Goal: Task Accomplishment & Management: Complete application form

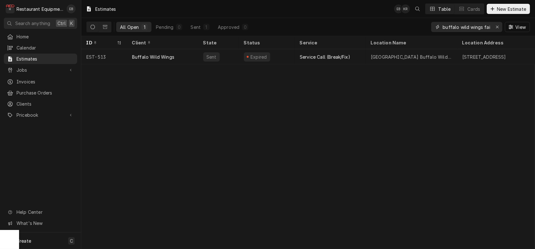
drag, startPoint x: 480, startPoint y: 28, endPoint x: 421, endPoint y: 35, distance: 59.5
click at [421, 35] on div "All Open 1 Pending 0 Sent 1 Approved 0 buffalo wild wings fairmont View" at bounding box center [307, 27] width 443 height 18
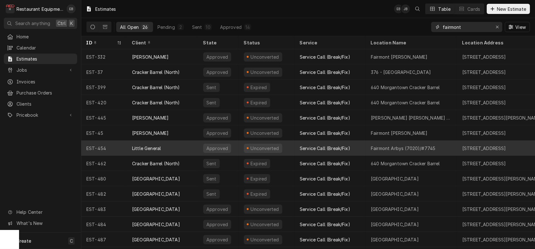
type input "fairmont"
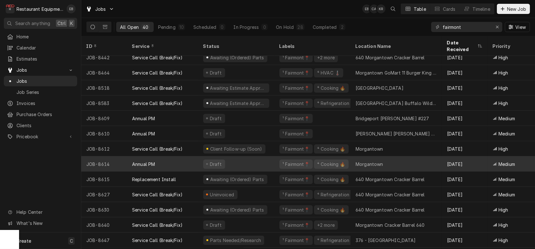
scroll to position [294, 0]
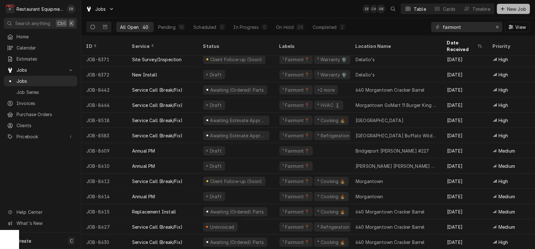
click at [508, 12] on span "New Job" at bounding box center [517, 9] width 22 height 7
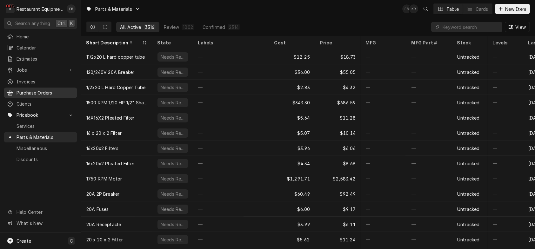
click at [55, 93] on span "Purchase Orders" at bounding box center [45, 92] width 57 height 7
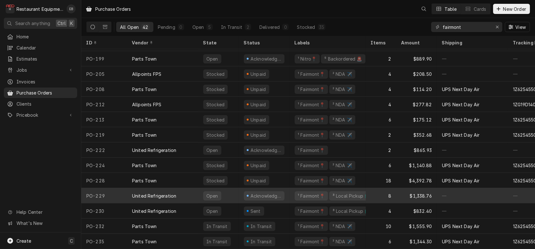
scroll to position [446, 0]
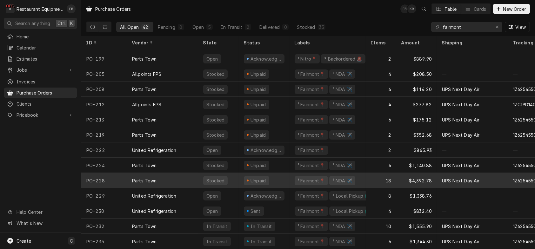
click at [181, 174] on div "Parts Town" at bounding box center [162, 180] width 71 height 15
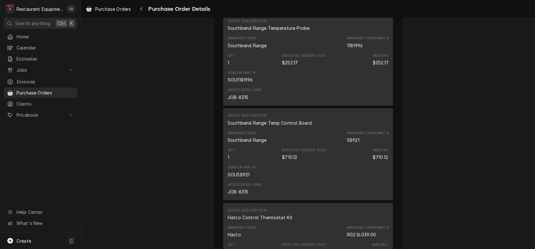
scroll to position [444, 0]
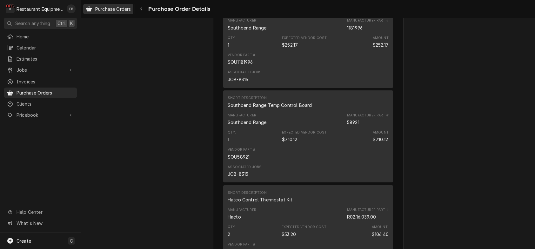
click at [129, 9] on span "Purchase Orders" at bounding box center [113, 9] width 36 height 7
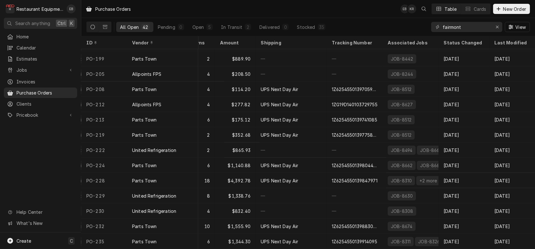
scroll to position [446, 186]
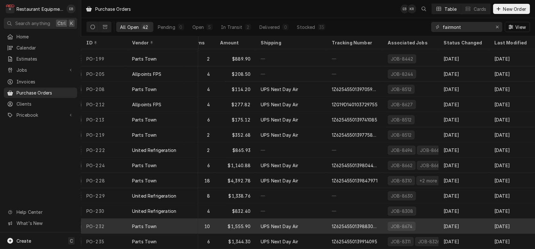
click at [398, 223] on div "JOB-8674" at bounding box center [401, 226] width 23 height 7
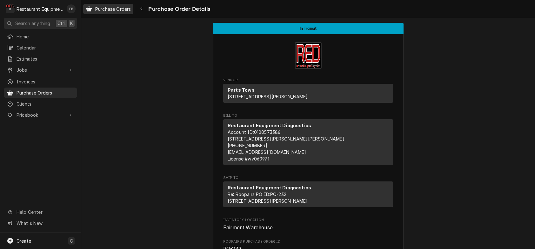
click at [106, 11] on span "Purchase Orders" at bounding box center [113, 9] width 36 height 7
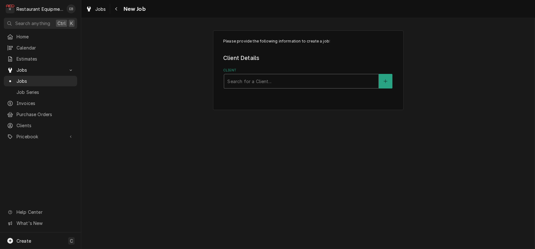
drag, startPoint x: 294, startPoint y: 92, endPoint x: 291, endPoint y: 94, distance: 3.8
click at [294, 87] on div "Client" at bounding box center [301, 81] width 148 height 11
type input "bridgeport"
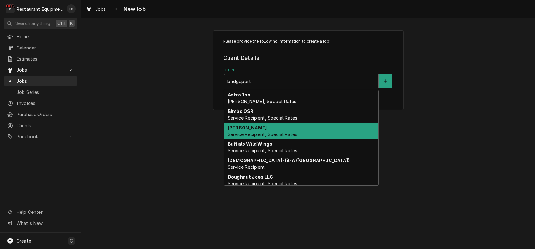
click at [258, 137] on span "Service Recipient, Special Rates" at bounding box center [262, 134] width 69 height 5
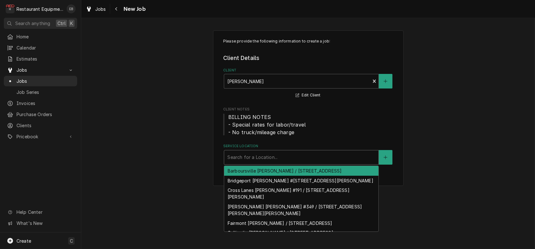
click at [258, 163] on div "Service Location" at bounding box center [301, 157] width 148 height 11
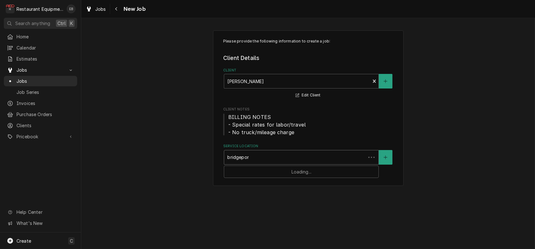
type input "bridgeport"
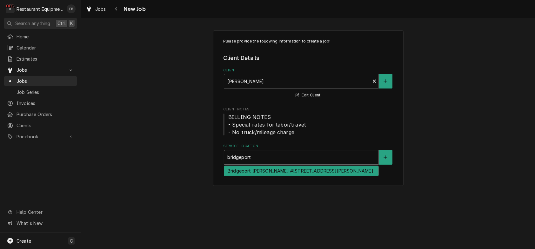
click at [264, 176] on div "Bridgeport Bob Evans #227 / 1607 Johnson Ave, Bridgeport, WV 26330" at bounding box center [301, 171] width 154 height 10
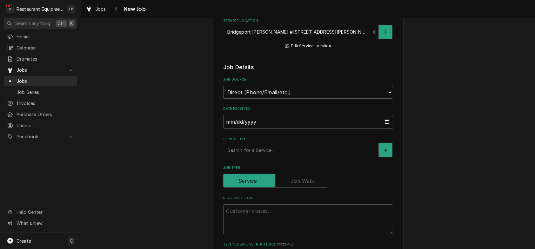
scroll to position [127, 0]
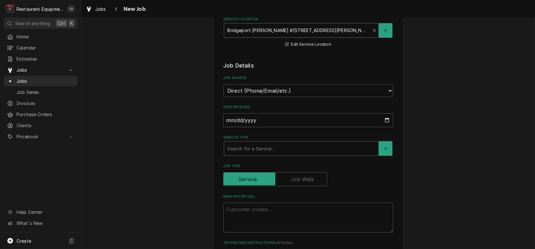
click at [262, 154] on div "Service Type" at bounding box center [301, 148] width 148 height 11
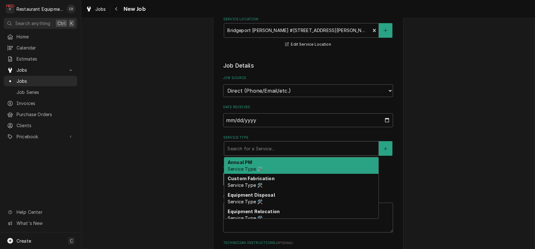
type textarea "x"
type input "b"
type textarea "x"
type input "br"
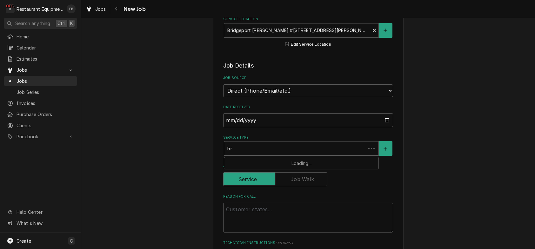
type textarea "x"
type input "bre"
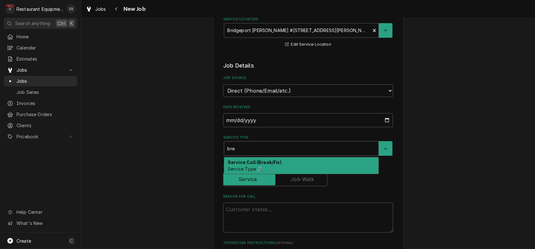
click at [256, 165] on strong "Service Call (Break/Fix)" at bounding box center [255, 162] width 54 height 5
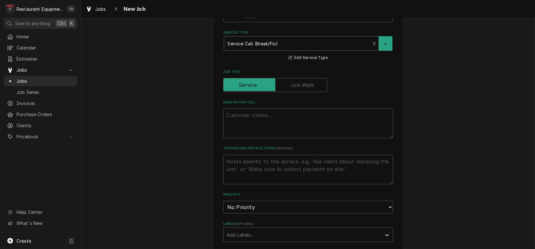
scroll to position [233, 0]
click at [265, 138] on textarea "Reason For Call" at bounding box center [308, 123] width 170 height 30
type textarea "x"
type textarea "S"
type textarea "x"
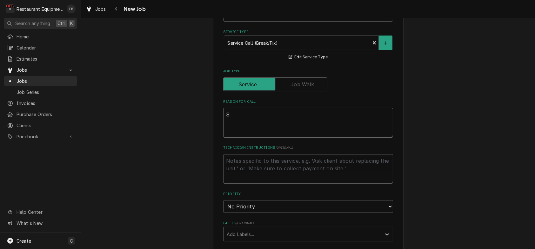
type textarea "St"
type textarea "x"
type textarea "Sto"
type textarea "x"
type textarea "Stov"
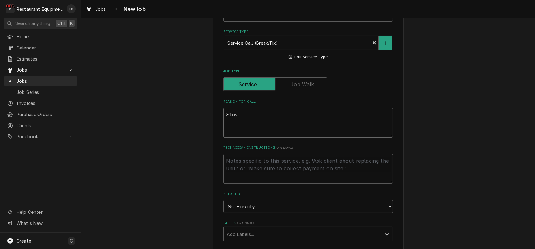
type textarea "x"
type textarea "Stove"
type textarea "x"
type textarea "Stove"
type textarea "x"
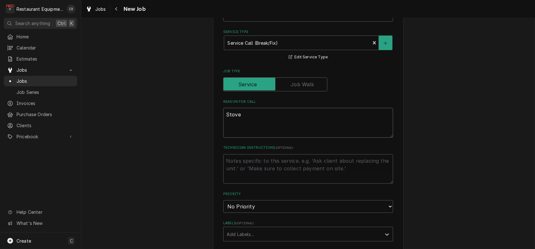
type textarea "Stove n"
type textarea "x"
type textarea "Stove no"
type textarea "x"
type textarea "Stove not"
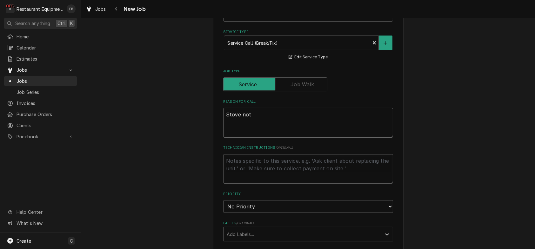
type textarea "x"
type textarea "Stove not"
type textarea "x"
type textarea "Stove not w"
type textarea "x"
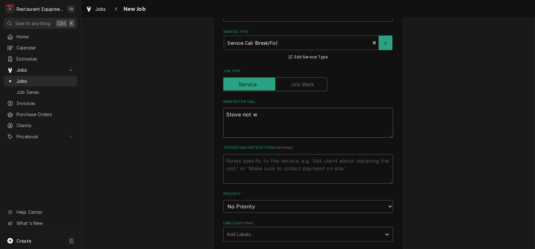
type textarea "Stove not wa"
type textarea "x"
type textarea "Stove not wan"
type textarea "x"
type textarea "Stove not want"
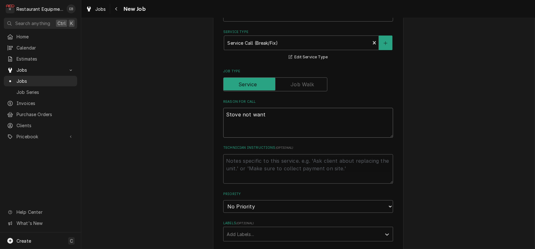
type textarea "x"
type textarea "Stove not wanti"
type textarea "x"
type textarea "Stove not wantin"
type textarea "x"
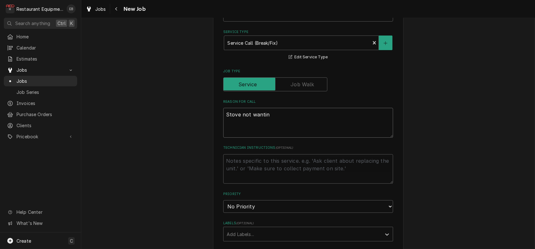
type textarea "Stove not wanting"
type textarea "x"
type textarea "Stove not wanting"
type textarea "x"
type textarea "Stove not wanting t"
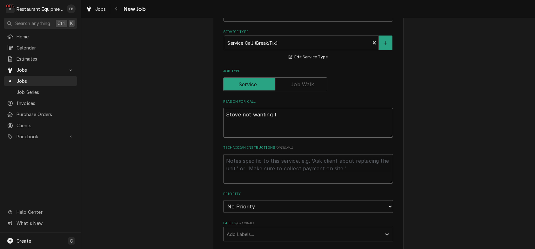
type textarea "x"
type textarea "Stove not wanting to"
type textarea "x"
type textarea "Stove not wanting to"
type textarea "x"
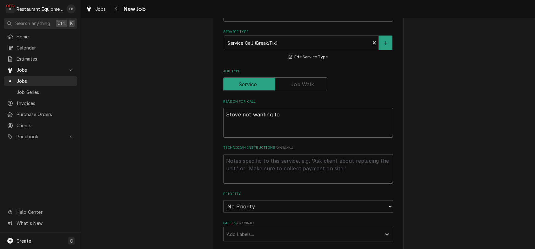
type textarea "Stove not wanting to f"
type textarea "x"
type textarea "Stove not wanting to fu"
type textarea "x"
type textarea "Stove not wanting to ful"
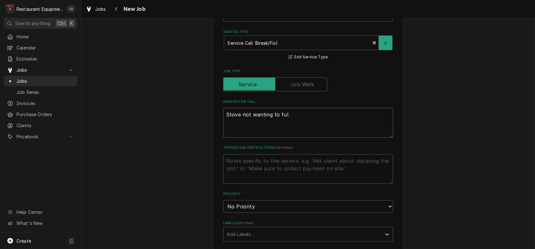
type textarea "x"
type textarea "Stove not wanting to full"
type textarea "x"
type textarea "Stove not wanting to fully"
type textarea "x"
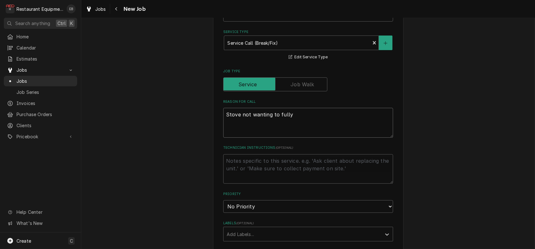
type textarea "Stove not wanting to fully"
type textarea "x"
type textarea "Stove not wanting to fully l"
type textarea "x"
type textarea "Stove not wanting to fully li"
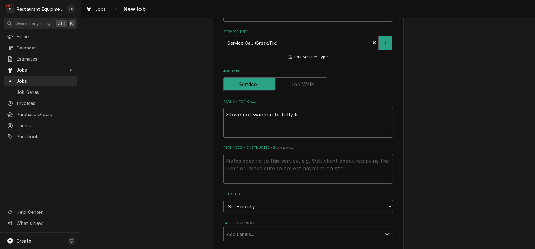
type textarea "x"
type textarea "Stove not wanting to fully lig"
type textarea "x"
type textarea "Stove not wanting to fully ligh"
type textarea "x"
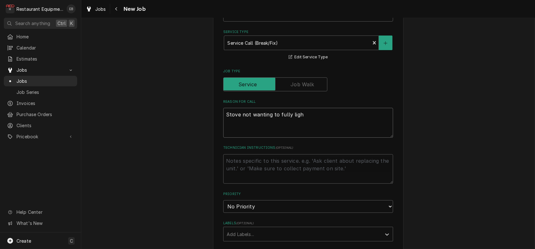
type textarea "Stove not wanting to fully light"
type textarea "x"
type textarea "Stove not wanting to fully light."
type textarea "x"
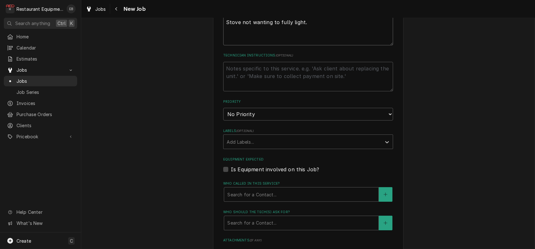
scroll to position [338, 0]
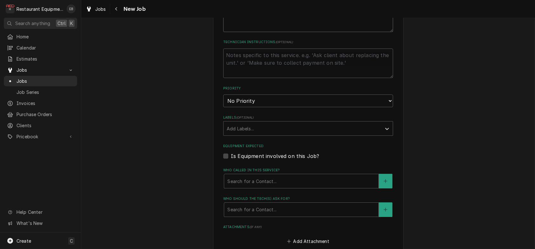
type textarea "Stove not wanting to fully light."
click at [280, 107] on select "No Priority Urgent High Medium Low" at bounding box center [308, 101] width 170 height 13
select select "3"
click at [223, 107] on select "No Priority Urgent High Medium Low" at bounding box center [308, 101] width 170 height 13
click at [250, 78] on textarea "Technician Instructions ( optional )" at bounding box center [308, 64] width 170 height 30
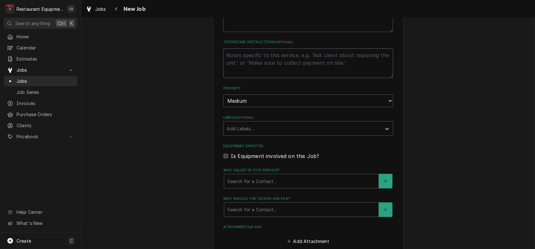
type textarea "x"
type textarea "N"
type textarea "x"
type textarea "NT"
type textarea "x"
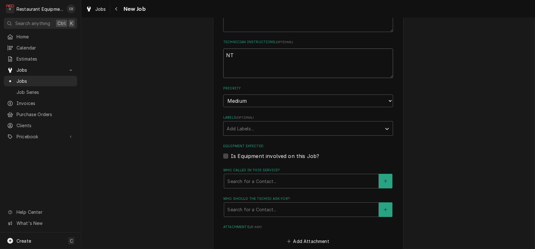
type textarea "NTE"
type textarea "x"
type textarea "NTE"
type textarea "x"
type textarea "NTE $"
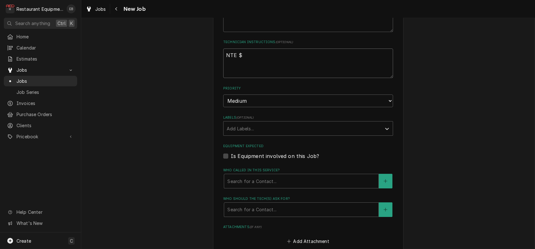
type textarea "x"
type textarea "NTE $8"
type textarea "x"
type textarea "NTE $80"
type textarea "x"
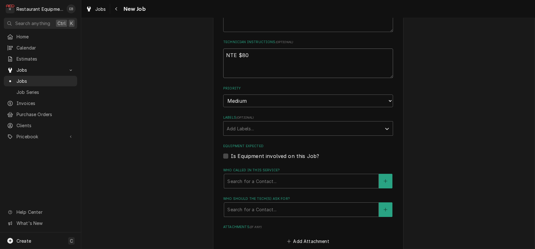
type textarea "NTE $800"
type textarea "x"
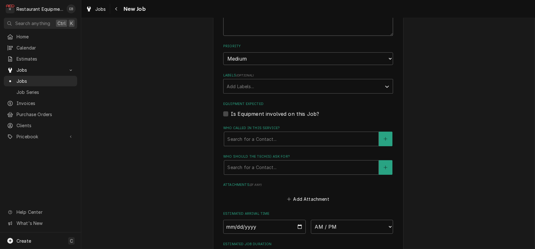
scroll to position [381, 0]
type textarea "NTE $800"
click at [301, 92] on div "Labels" at bounding box center [302, 85] width 151 height 11
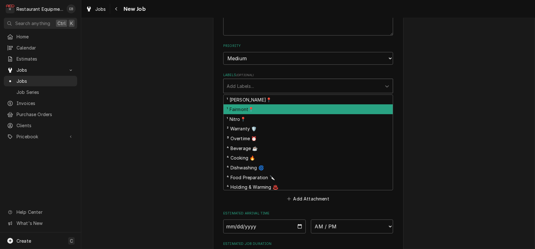
click at [261, 114] on div "¹ Fairmont📍" at bounding box center [307, 109] width 169 height 10
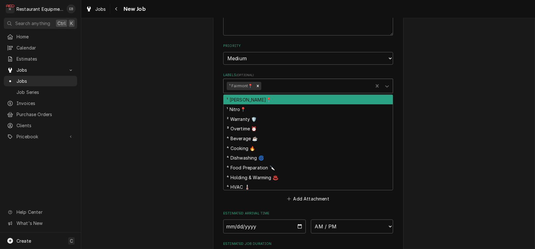
drag, startPoint x: 280, startPoint y: 134, endPoint x: 279, endPoint y: 139, distance: 4.9
click at [280, 92] on div "Labels" at bounding box center [315, 85] width 107 height 11
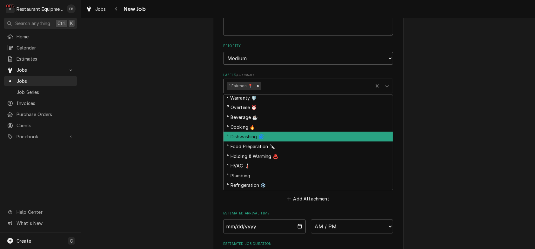
scroll to position [21, 0]
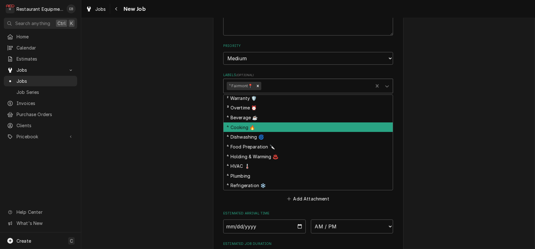
click at [267, 132] on div "⁴ Cooking 🔥" at bounding box center [307, 127] width 169 height 10
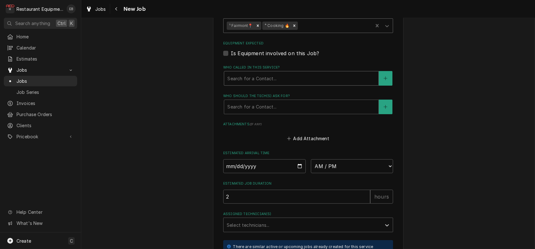
scroll to position [444, 0]
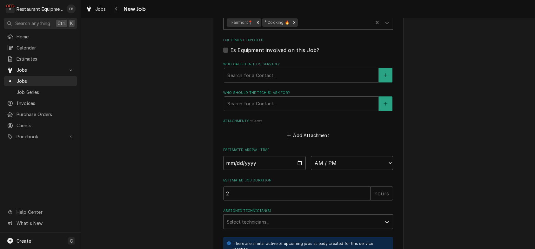
click at [277, 81] on div "Who called in this service?" at bounding box center [301, 74] width 148 height 11
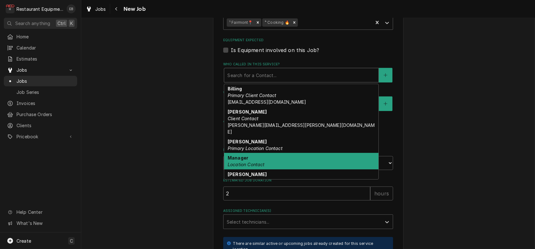
click at [263, 169] on div "Manager Location Contact" at bounding box center [301, 161] width 154 height 17
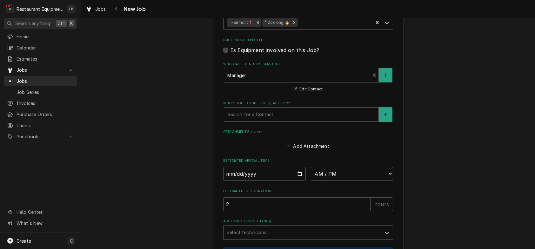
drag, startPoint x: 257, startPoint y: 177, endPoint x: 256, endPoint y: 181, distance: 3.9
click at [256, 120] on div "Who should the tech(s) ask for?" at bounding box center [301, 114] width 148 height 11
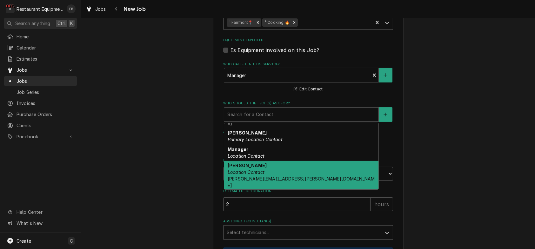
scroll to position [63, 0]
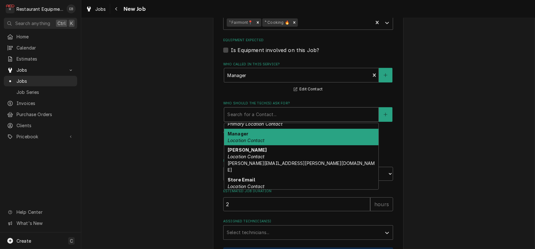
click at [258, 145] on div "Manager Location Contact" at bounding box center [301, 137] width 154 height 17
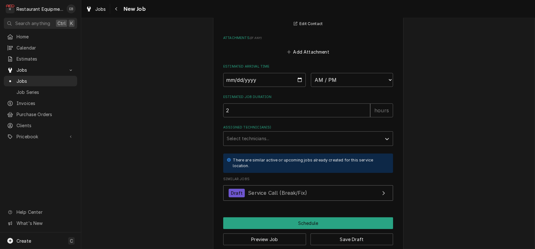
scroll to position [550, 0]
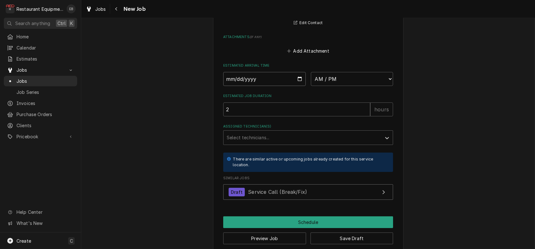
click at [299, 86] on input "Date" at bounding box center [264, 79] width 83 height 14
click at [303, 99] on label "Estimated Job Duration" at bounding box center [308, 96] width 170 height 5
click at [303, 116] on input "2" at bounding box center [296, 109] width 147 height 14
click at [300, 86] on input "Date" at bounding box center [264, 79] width 83 height 14
type textarea "x"
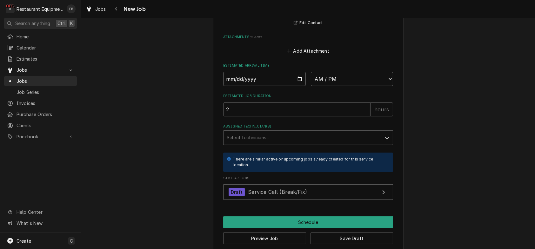
type input "2025-08-28"
type textarea "x"
click at [358, 86] on select "AM / PM 6:00 AM 6:15 AM 6:30 AM 6:45 AM 7:00 AM 7:15 AM 7:30 AM 7:45 AM 8:00 AM…" at bounding box center [352, 79] width 83 height 14
select select "10:30:00"
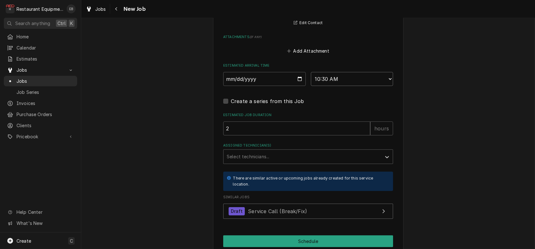
type textarea "x"
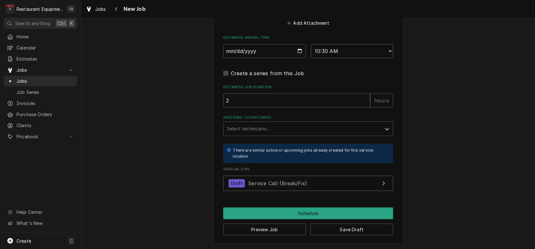
scroll to position [592, 0]
click at [393, 135] on div "Assigned Technician(s)" at bounding box center [386, 129] width 11 height 12
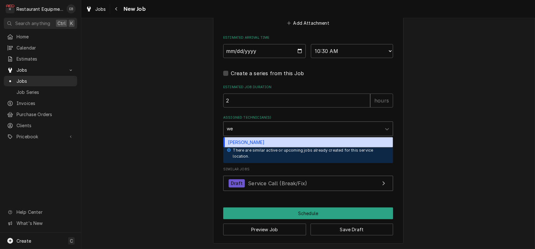
type input "wes"
click at [276, 147] on div "Wesley Fisher" at bounding box center [307, 142] width 169 height 10
type textarea "x"
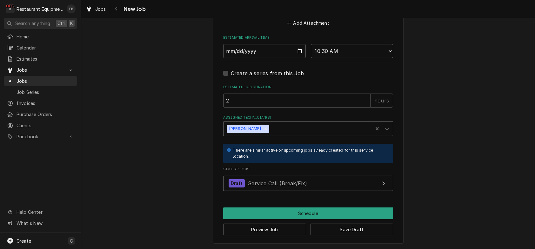
scroll to position [613, 0]
type textarea "x"
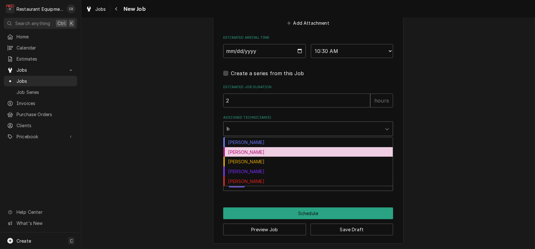
type input "br"
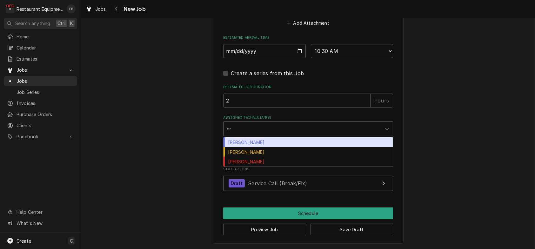
click at [242, 147] on div "Bryan Sanders" at bounding box center [307, 142] width 169 height 10
type textarea "x"
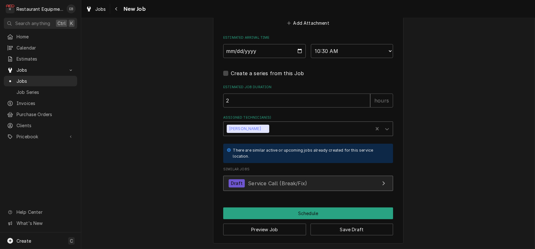
scroll to position [664, 0]
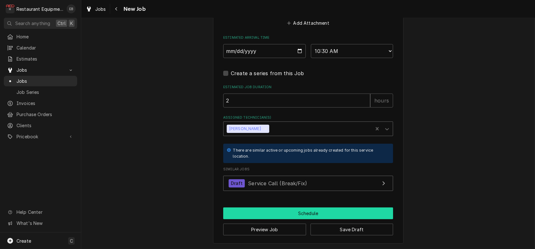
click at [311, 211] on button "Schedule" at bounding box center [308, 214] width 170 height 12
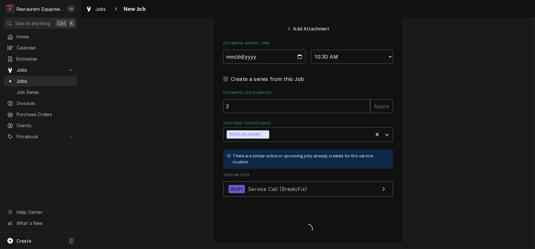
scroll to position [658, 0]
type textarea "x"
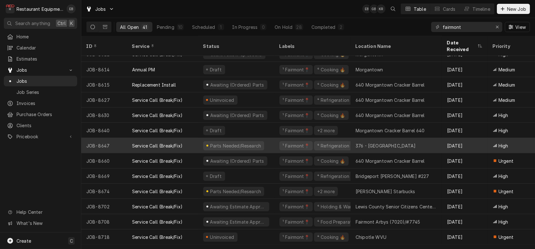
scroll to position [436, 0]
